Goal: Contribute content: Contribute content

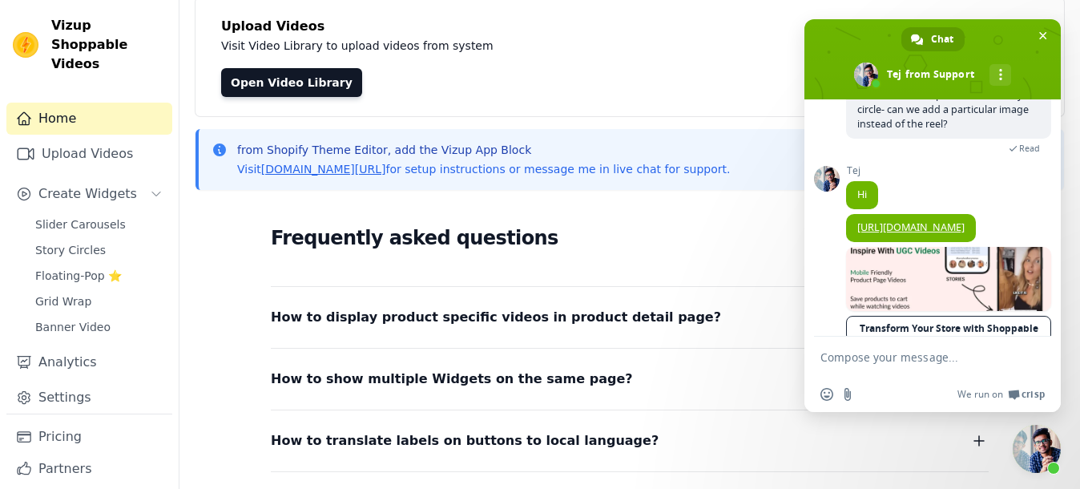
scroll to position [100, 0]
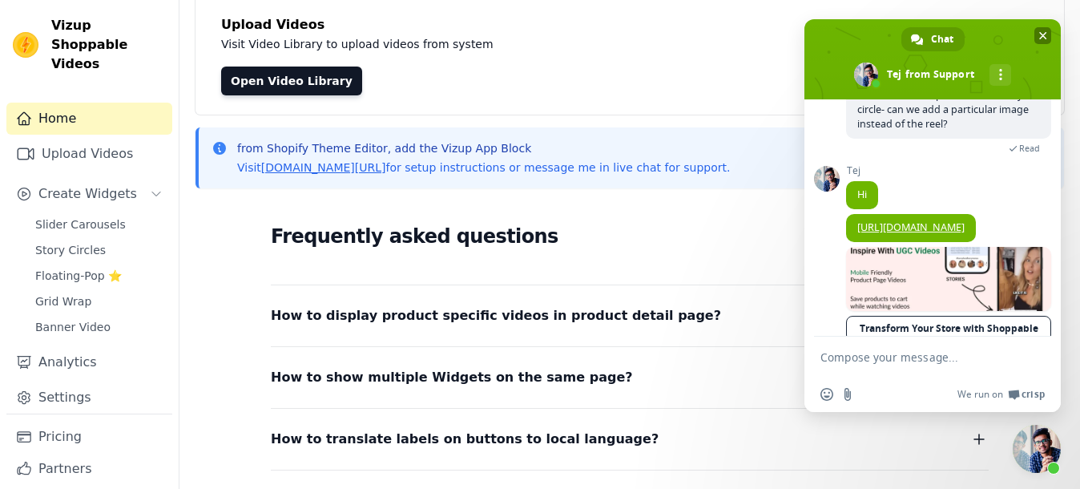
click at [1045, 42] on span "Close chat" at bounding box center [1042, 35] width 17 height 17
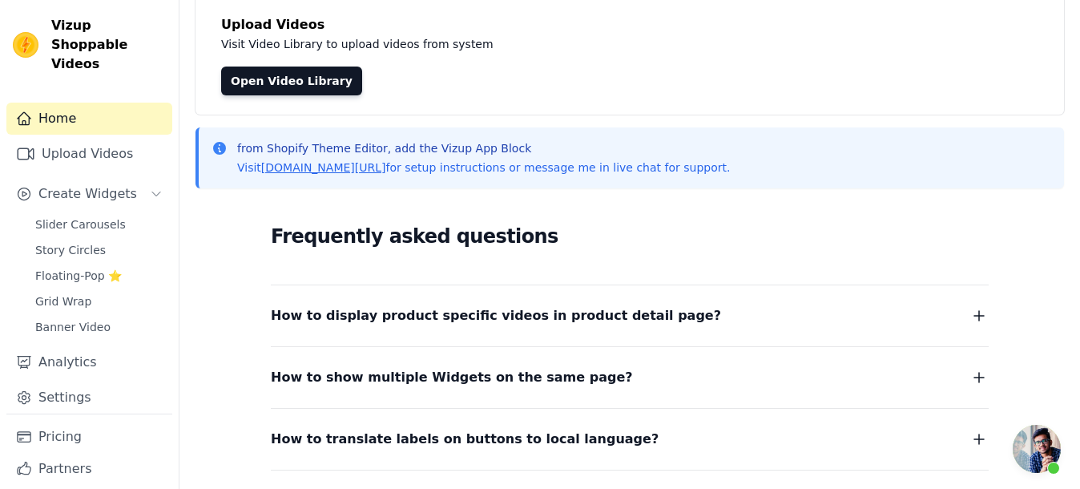
scroll to position [0, 0]
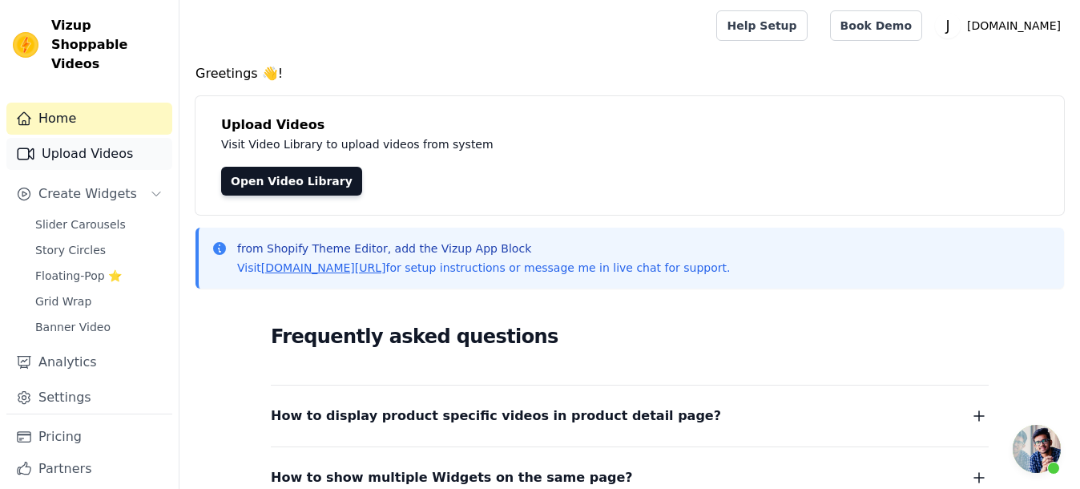
click at [70, 160] on link "Upload Videos" at bounding box center [89, 154] width 166 height 32
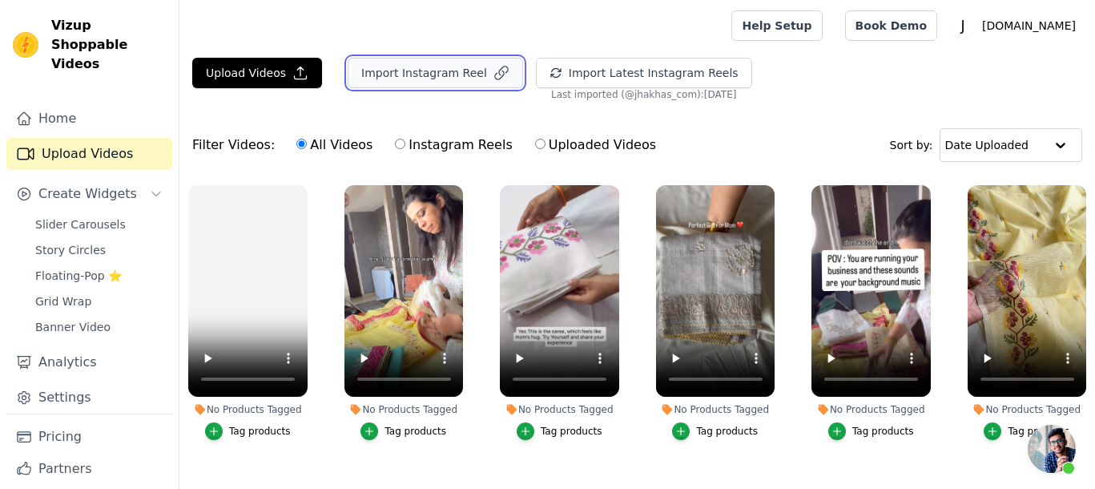
click at [412, 78] on button "Import Instagram Reel" at bounding box center [435, 73] width 175 height 30
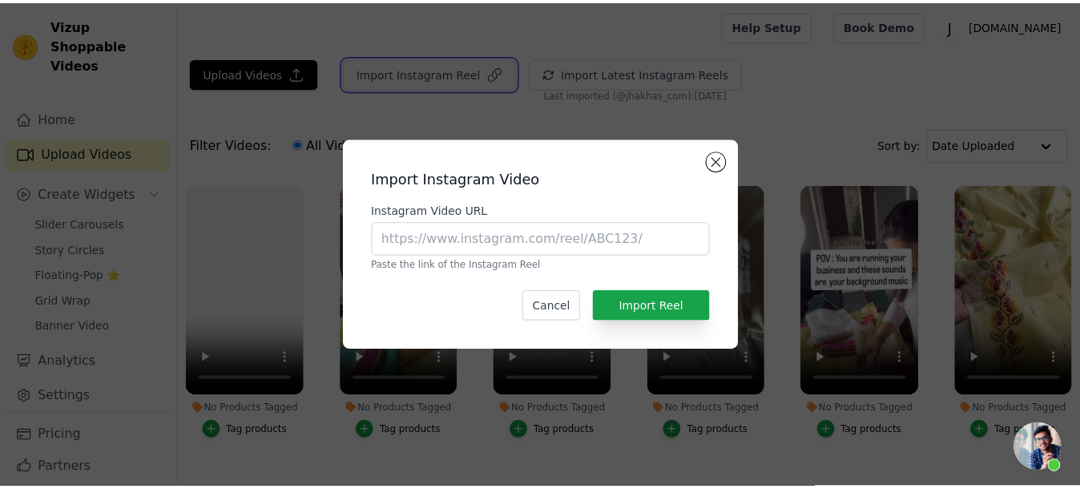
scroll to position [147, 0]
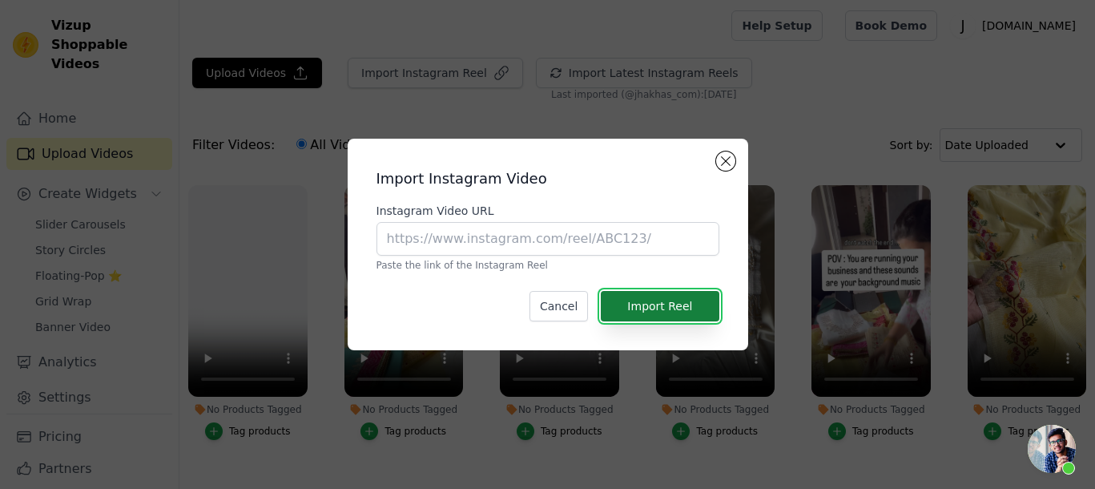
click at [619, 314] on button "Import Reel" at bounding box center [660, 306] width 118 height 30
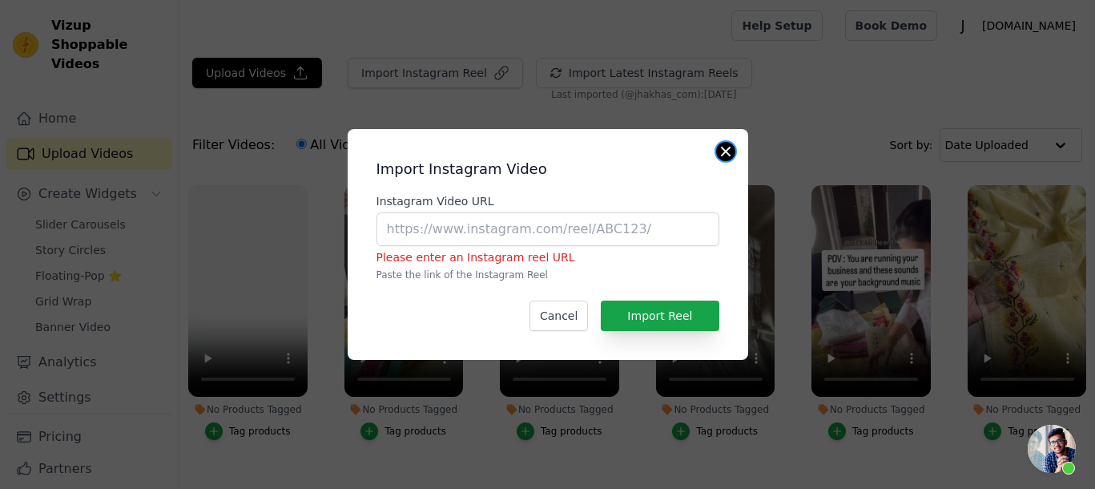
click at [725, 149] on button "Close modal" at bounding box center [725, 151] width 19 height 19
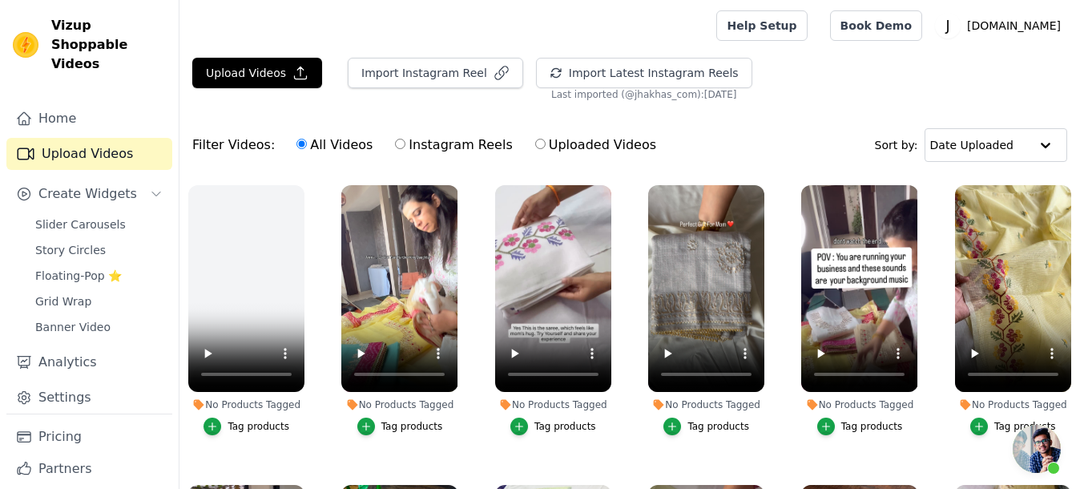
click at [395, 144] on input "Instagram Reels" at bounding box center [400, 144] width 10 height 10
radio input "true"
click at [296, 142] on input "All Videos" at bounding box center [301, 144] width 10 height 10
radio input "true"
click at [432, 75] on button "Import Instagram Reel" at bounding box center [435, 73] width 175 height 30
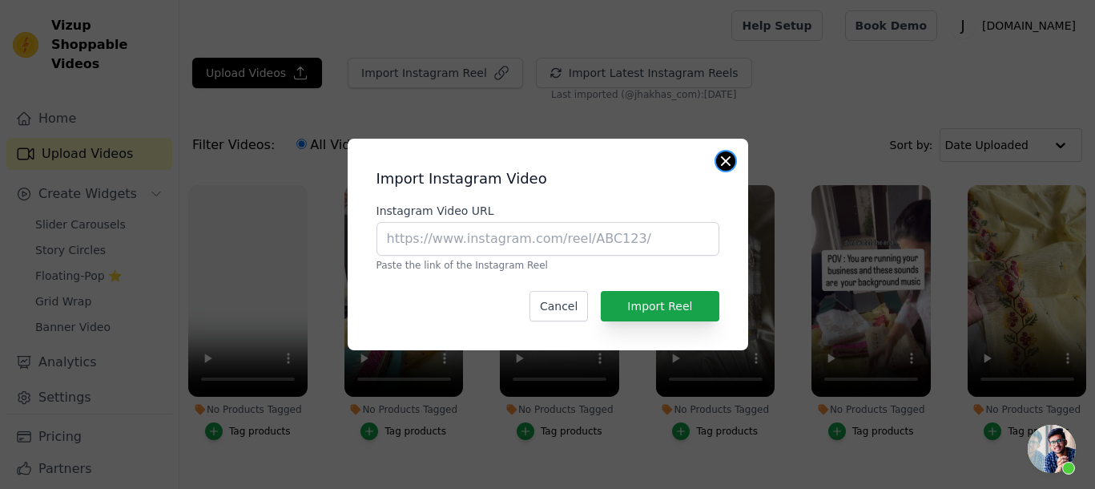
click at [726, 165] on button "Close modal" at bounding box center [725, 160] width 19 height 19
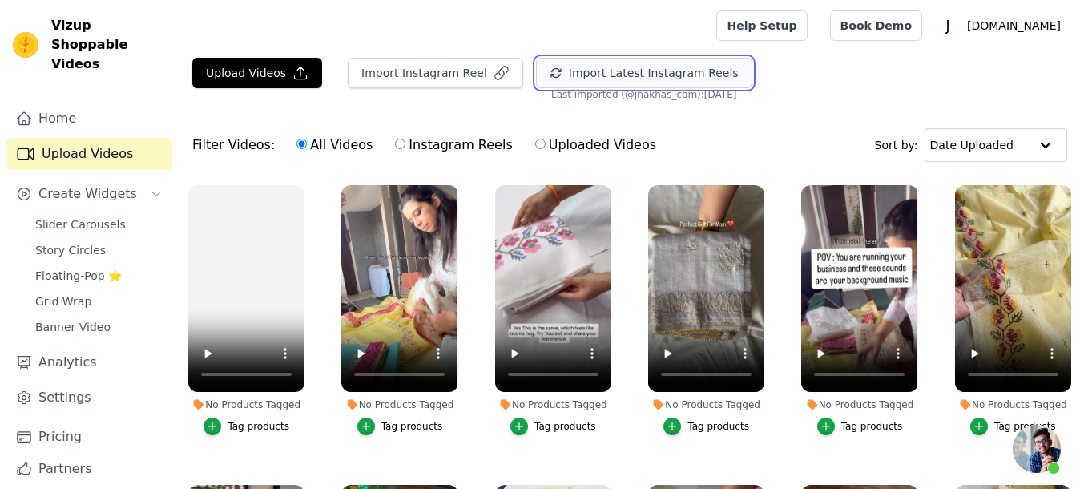
click at [620, 77] on button "Import Latest Instagram Reels" at bounding box center [644, 73] width 216 height 30
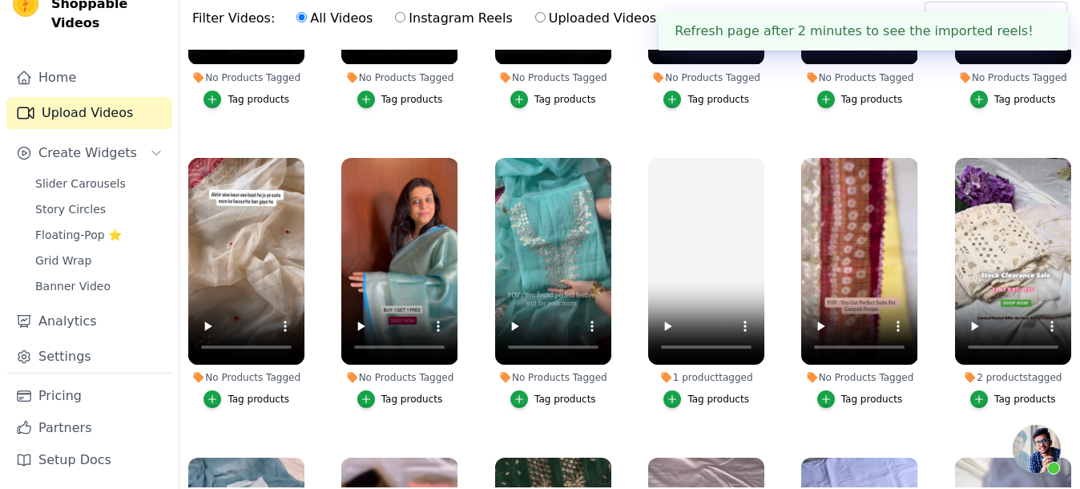
scroll to position [163, 0]
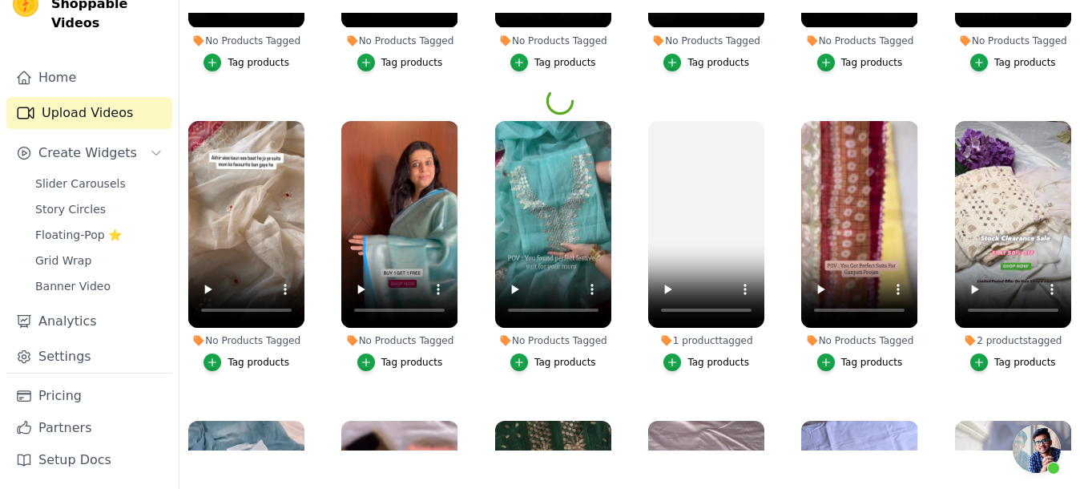
click at [856, 382] on ul "No Products Tagged Tag products No Products Tagged Tag products No Products Tag…" at bounding box center [629, 231] width 900 height 437
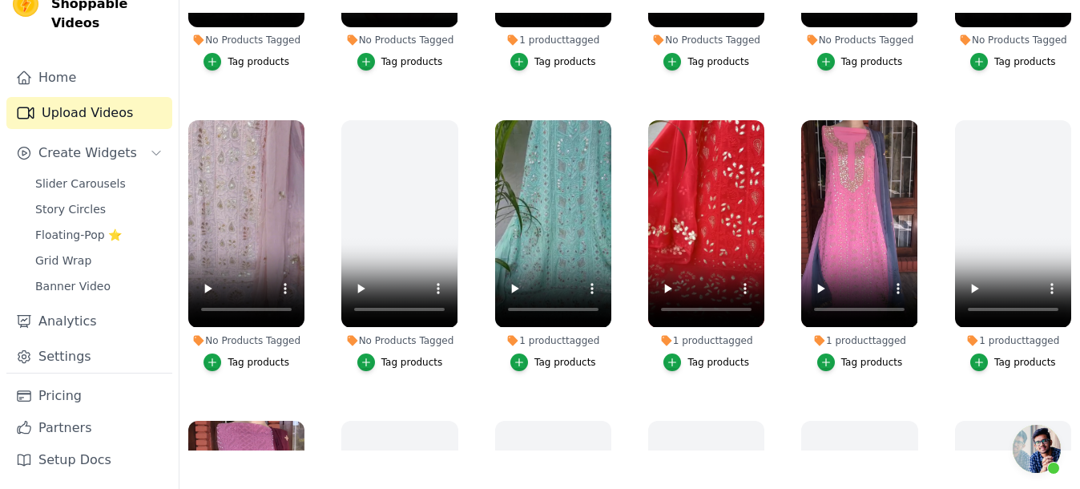
scroll to position [1702, 0]
